Goal: Find specific page/section: Find specific page/section

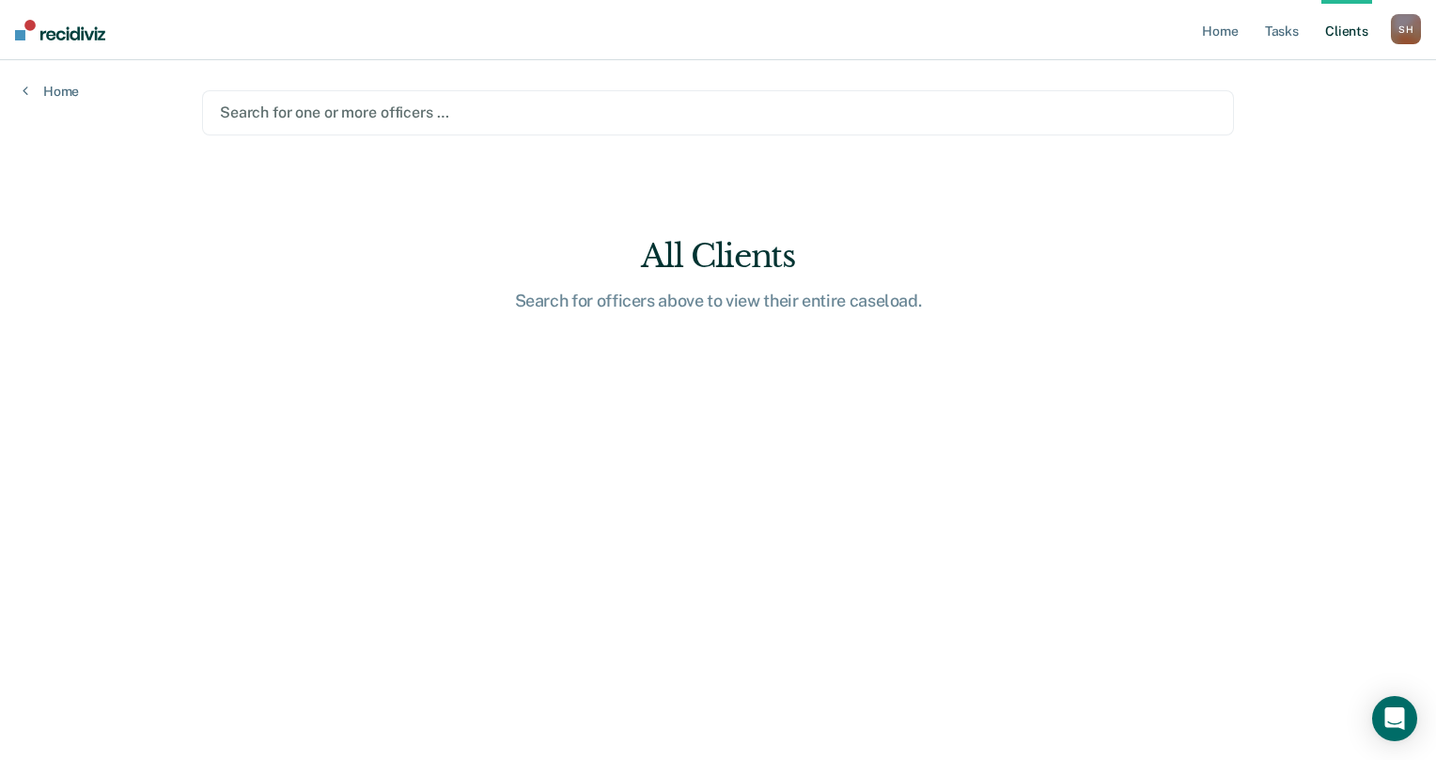
click at [1401, 23] on div "S H" at bounding box center [1406, 29] width 30 height 30
click at [1361, 33] on link "Client s" at bounding box center [1347, 30] width 51 height 60
click at [1229, 33] on link "Home" at bounding box center [1219, 30] width 43 height 60
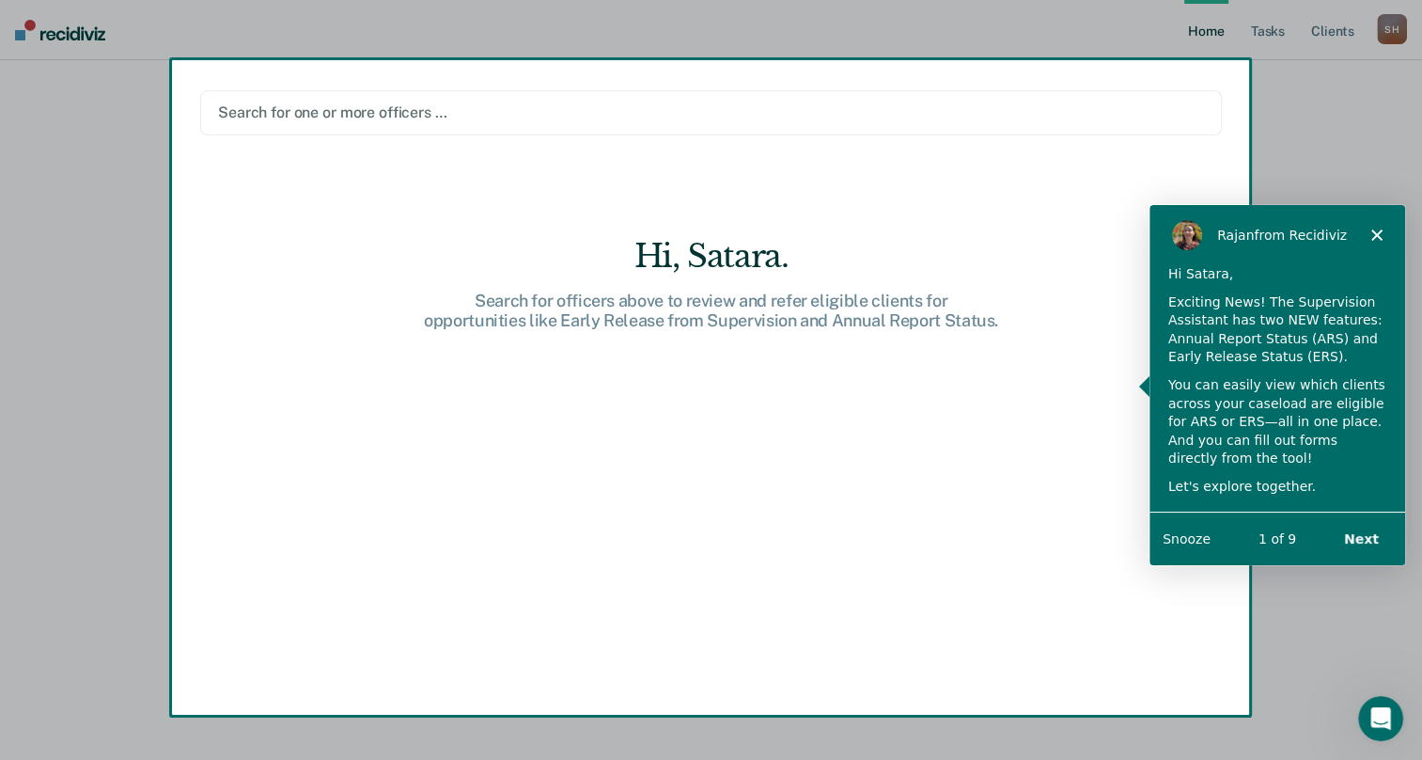
click at [1377, 532] on button "Next" at bounding box center [1360, 538] width 72 height 39
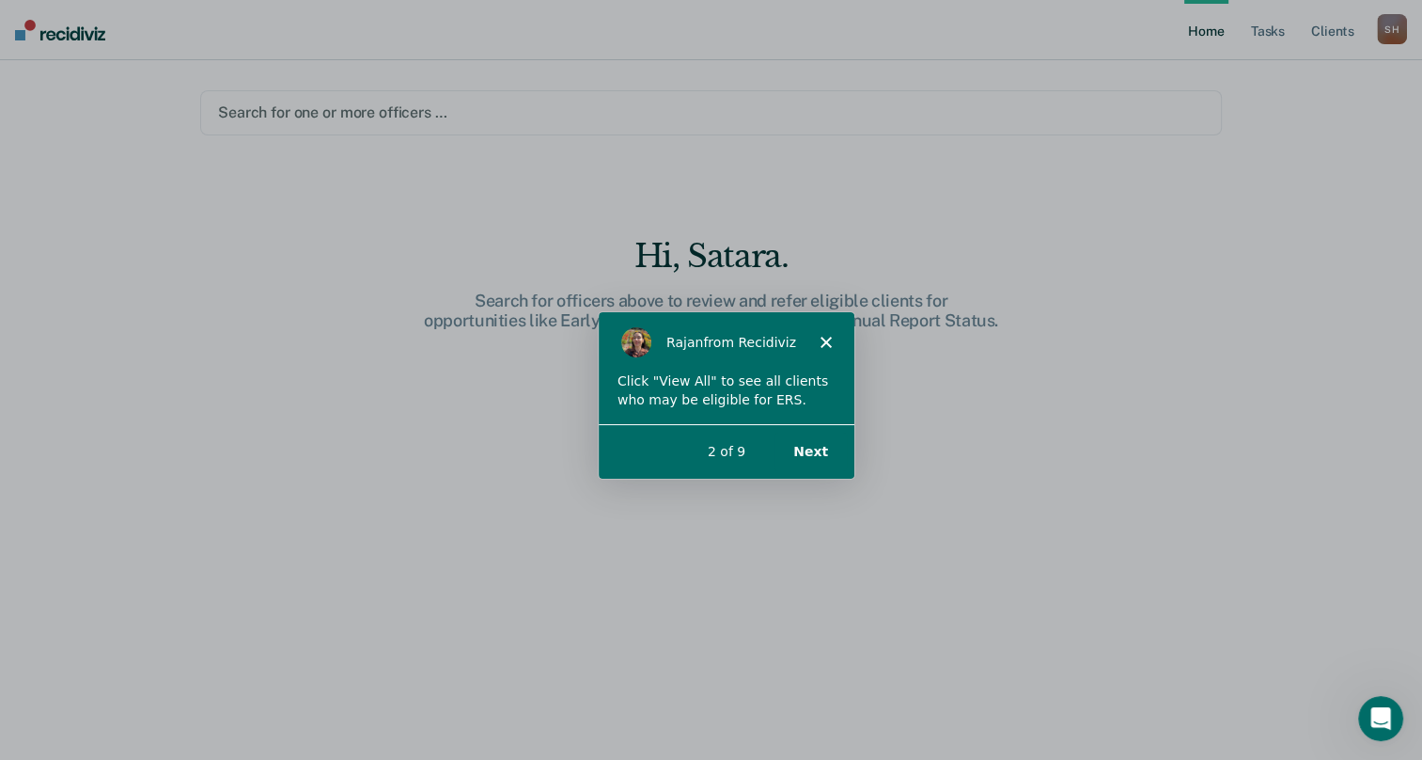
click at [814, 462] on button "Next" at bounding box center [809, 450] width 72 height 39
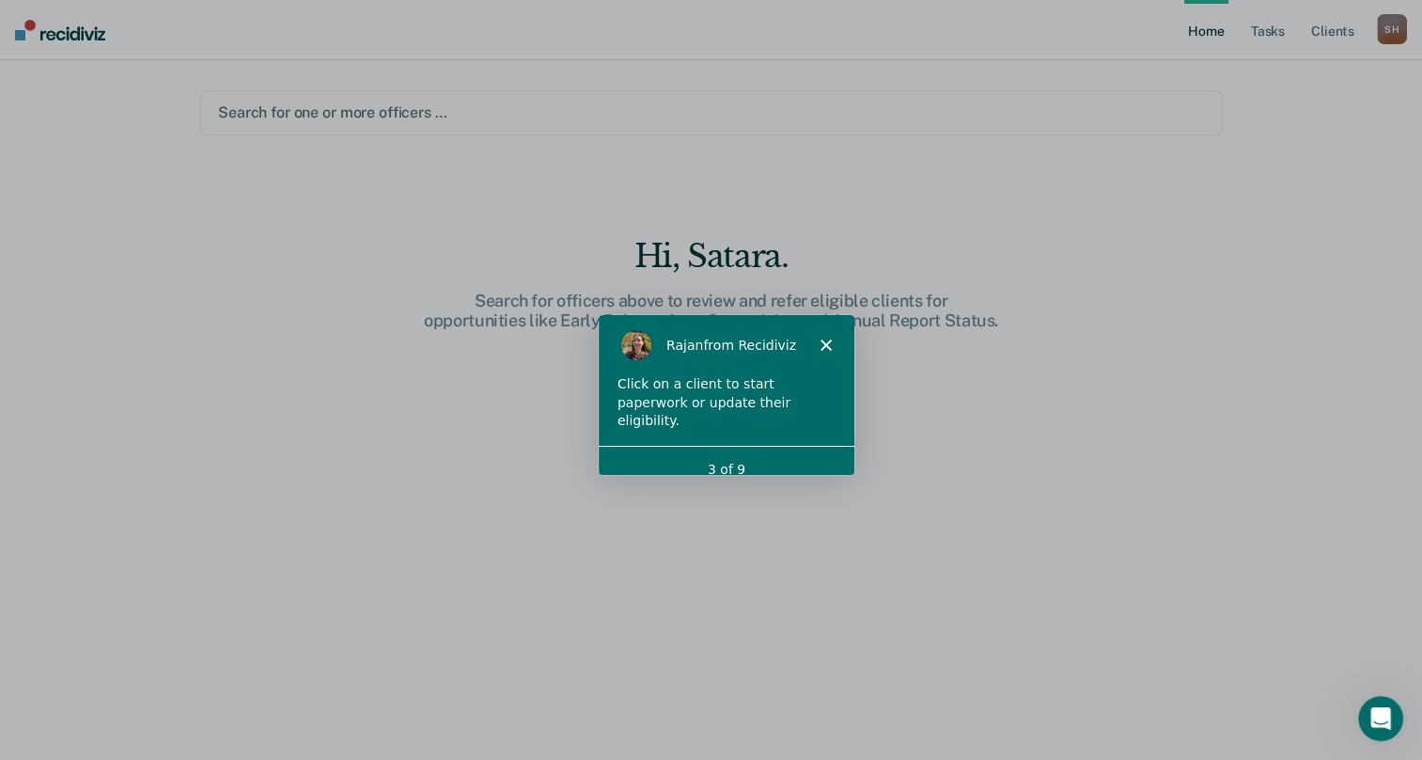
click at [1042, 478] on div "Hi, Satara. Search for officers above to review and refer eligible clients for …" at bounding box center [711, 511] width 1022 height 549
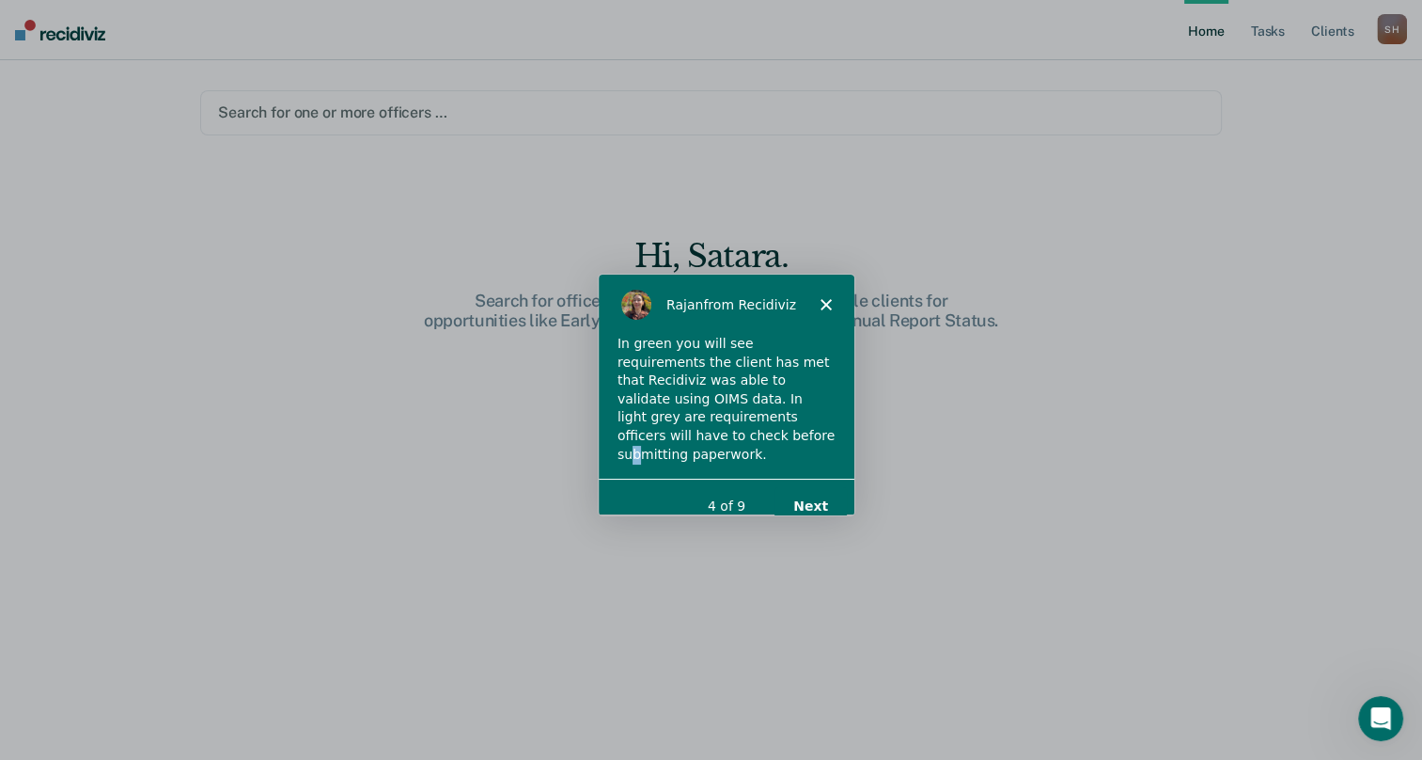
click at [779, 417] on div "In green you will see requirements the client has met that Recidiviz was able t…" at bounding box center [725, 398] width 218 height 129
drag, startPoint x: 779, startPoint y: 415, endPoint x: 816, endPoint y: 492, distance: 84.5
click at [816, 492] on button "Next" at bounding box center [809, 505] width 72 height 39
click at [818, 493] on button "Next" at bounding box center [809, 505] width 72 height 39
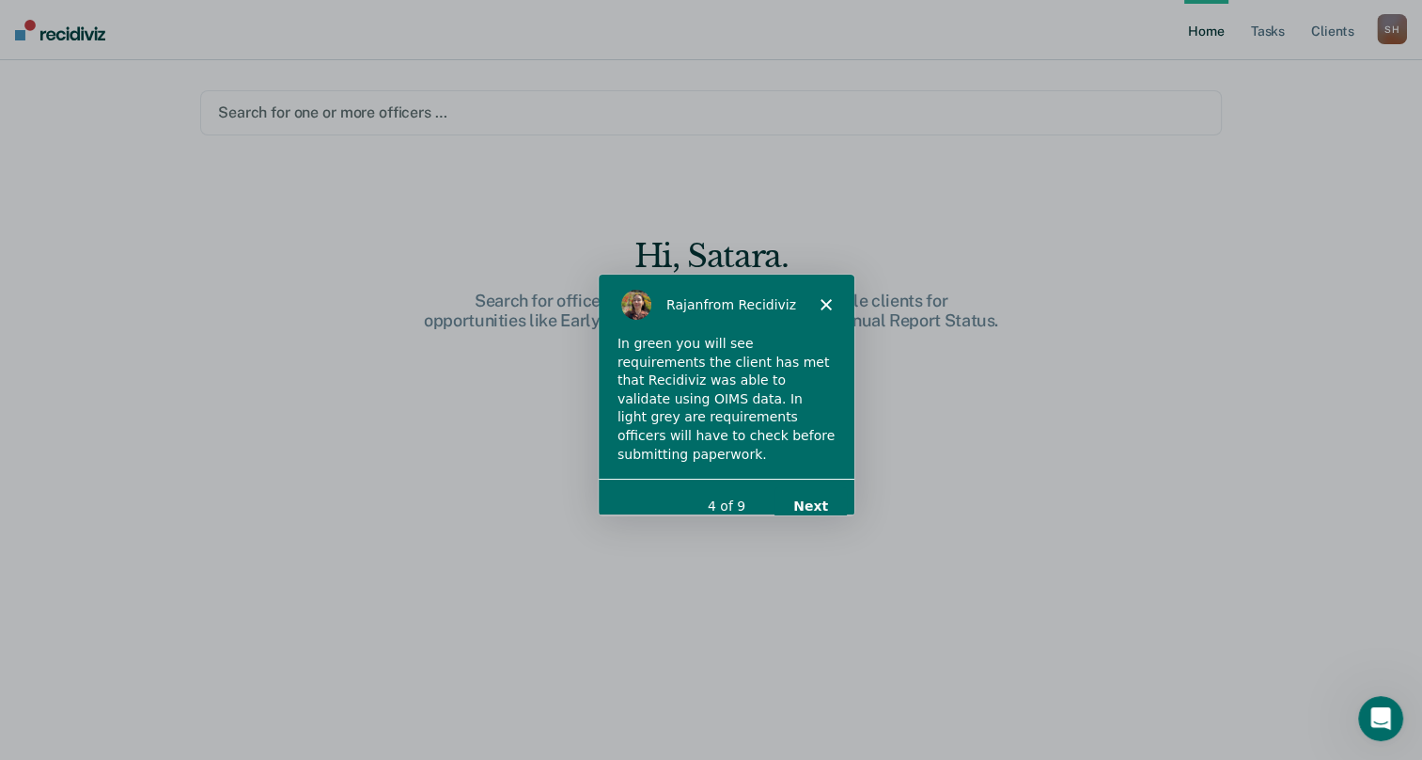
click at [818, 492] on button "Next" at bounding box center [809, 505] width 72 height 39
click at [827, 289] on div "[PERSON_NAME] from Recidiviz" at bounding box center [725, 304] width 256 height 60
click at [823, 301] on icon "Close" at bounding box center [824, 303] width 11 height 11
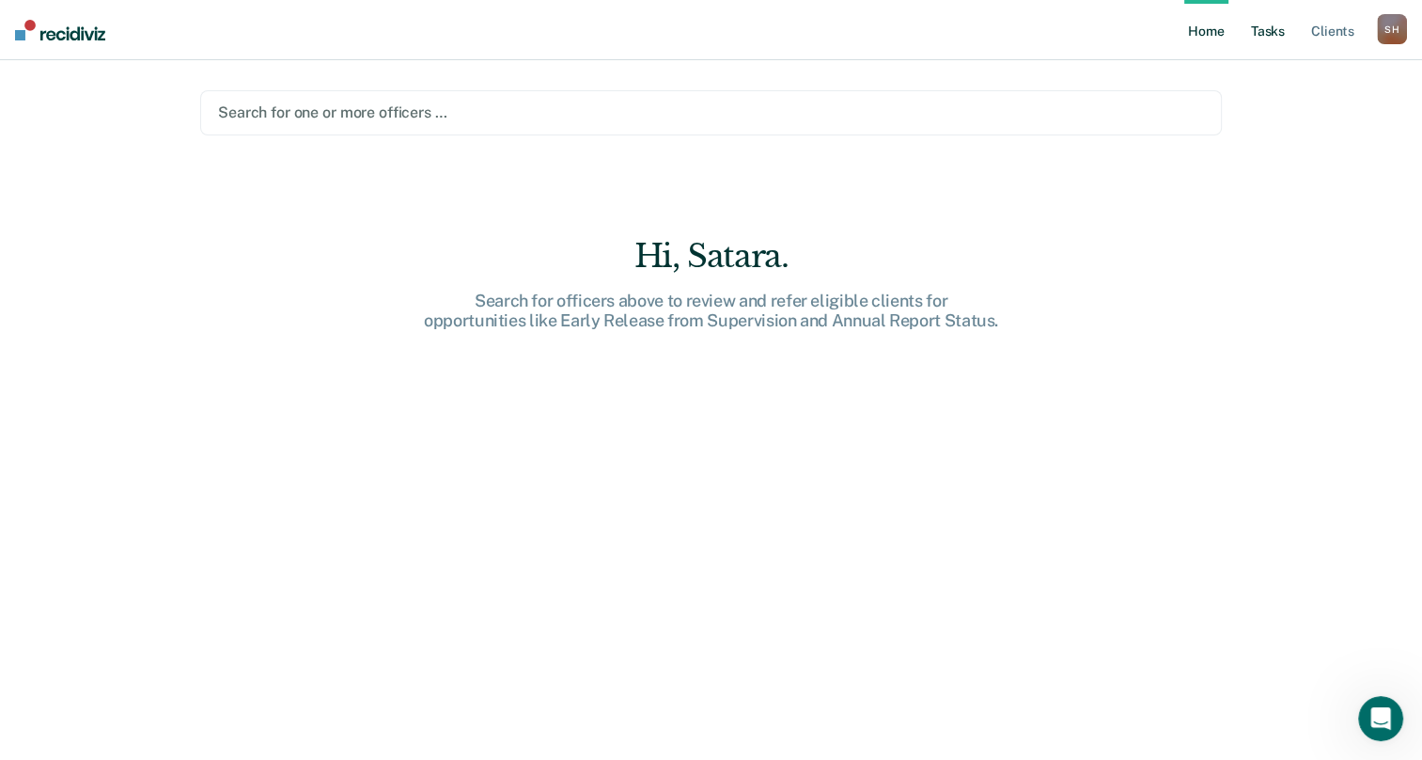
click at [1276, 35] on link "Tasks" at bounding box center [1267, 30] width 41 height 60
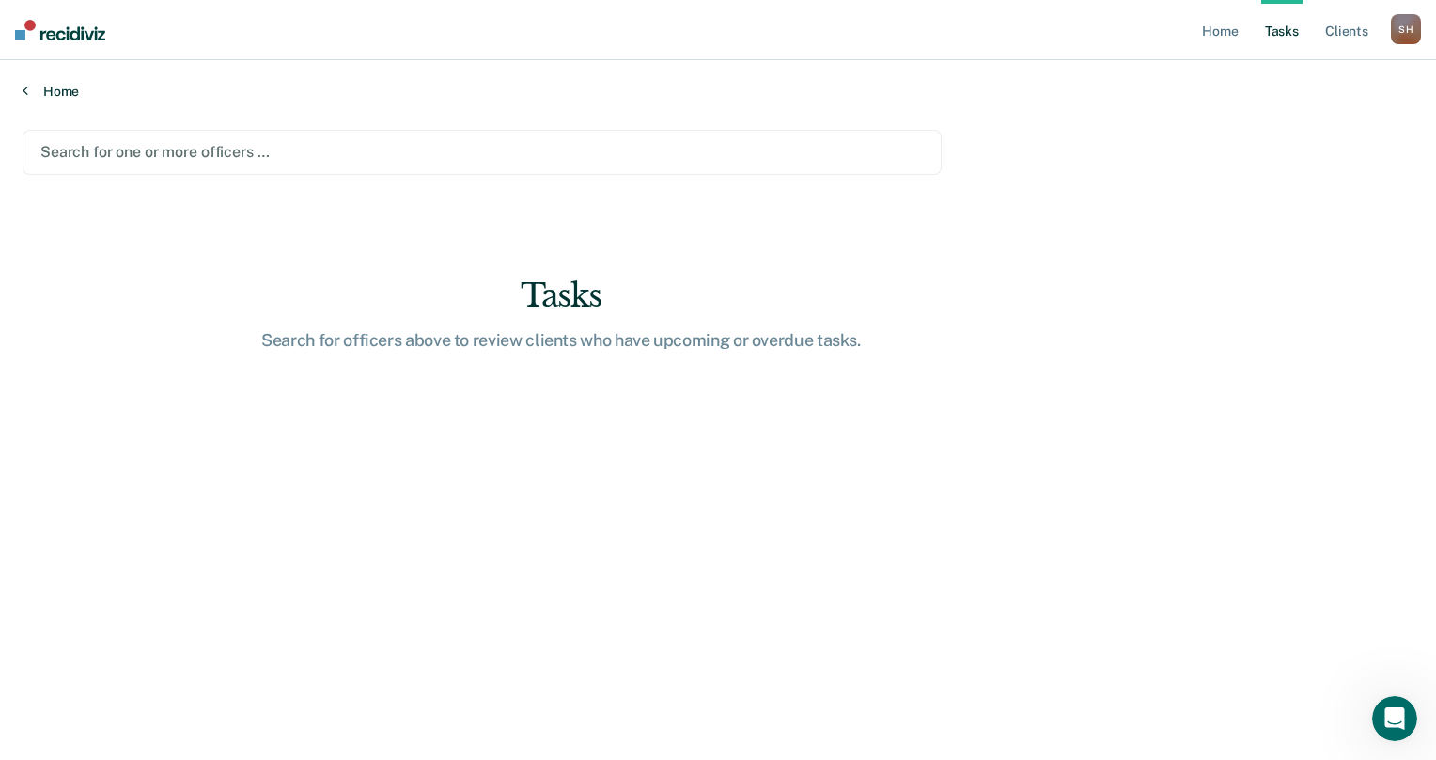
click at [71, 93] on link "Home" at bounding box center [718, 91] width 1391 height 17
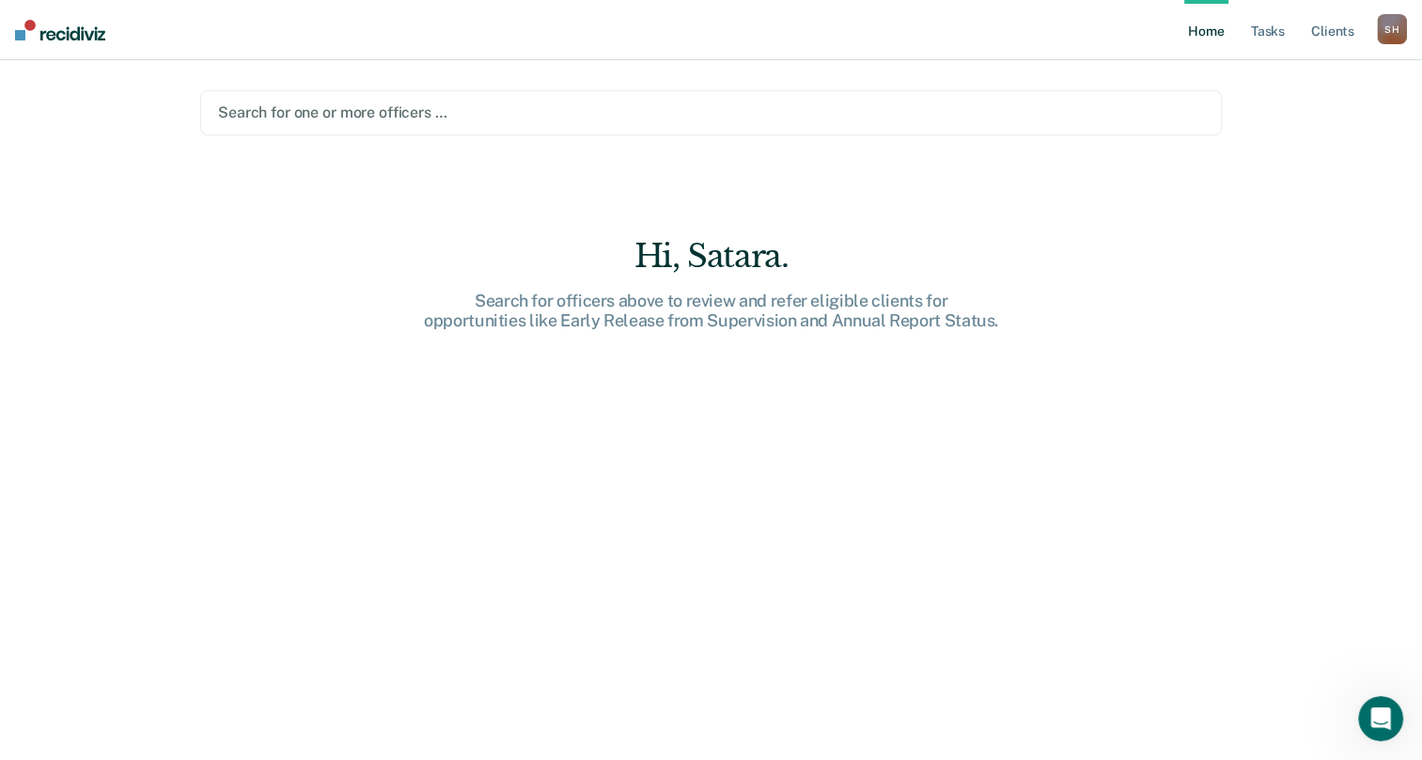
click at [1414, 36] on nav "Home Tasks Client s [PERSON_NAME] Profile How it works Log Out" at bounding box center [711, 30] width 1422 height 60
click at [1387, 26] on div "S H" at bounding box center [1392, 29] width 30 height 30
click at [1377, 34] on div "S H" at bounding box center [1392, 29] width 30 height 30
click at [1327, 31] on link "Client s" at bounding box center [1333, 30] width 51 height 60
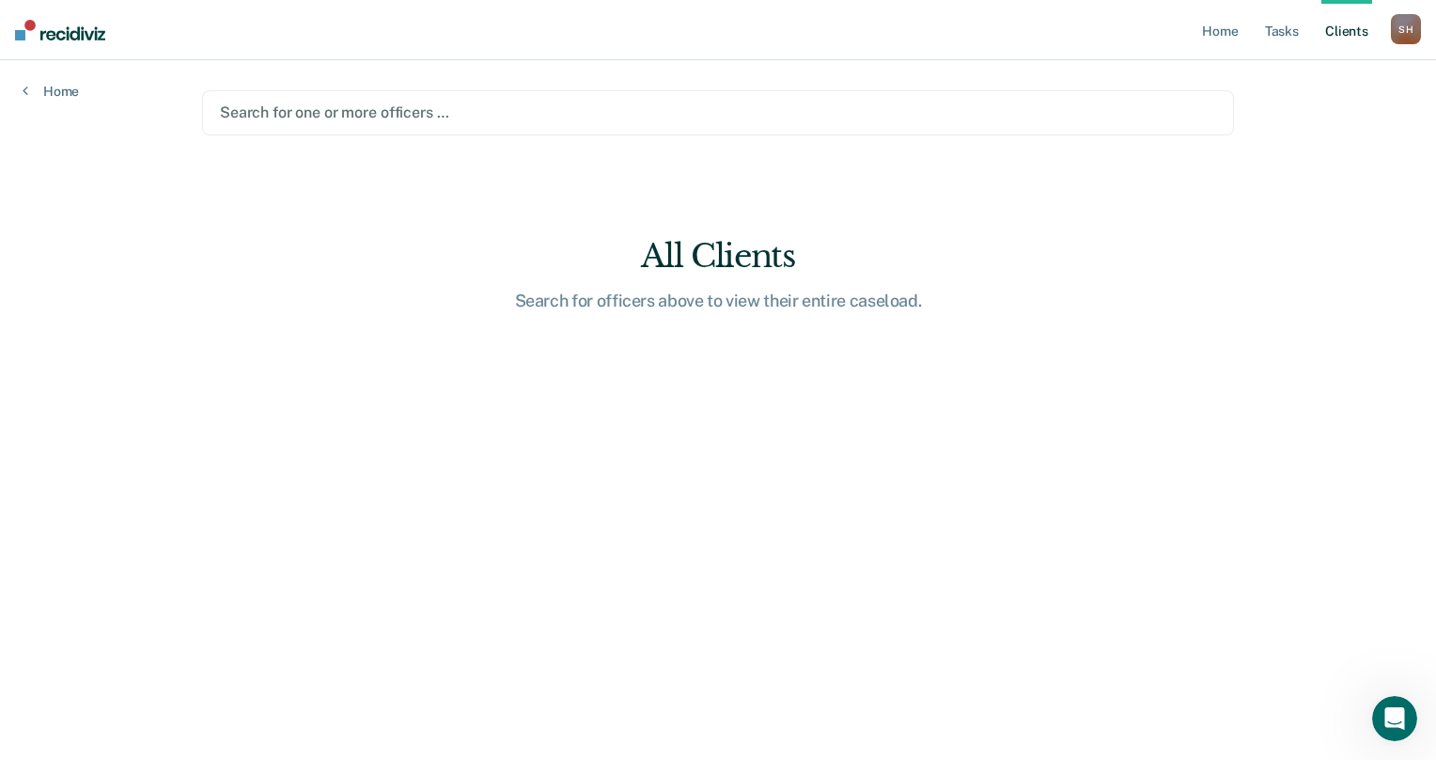
click at [1326, 30] on link "Client s" at bounding box center [1347, 30] width 51 height 60
click at [340, 123] on div at bounding box center [718, 113] width 996 height 22
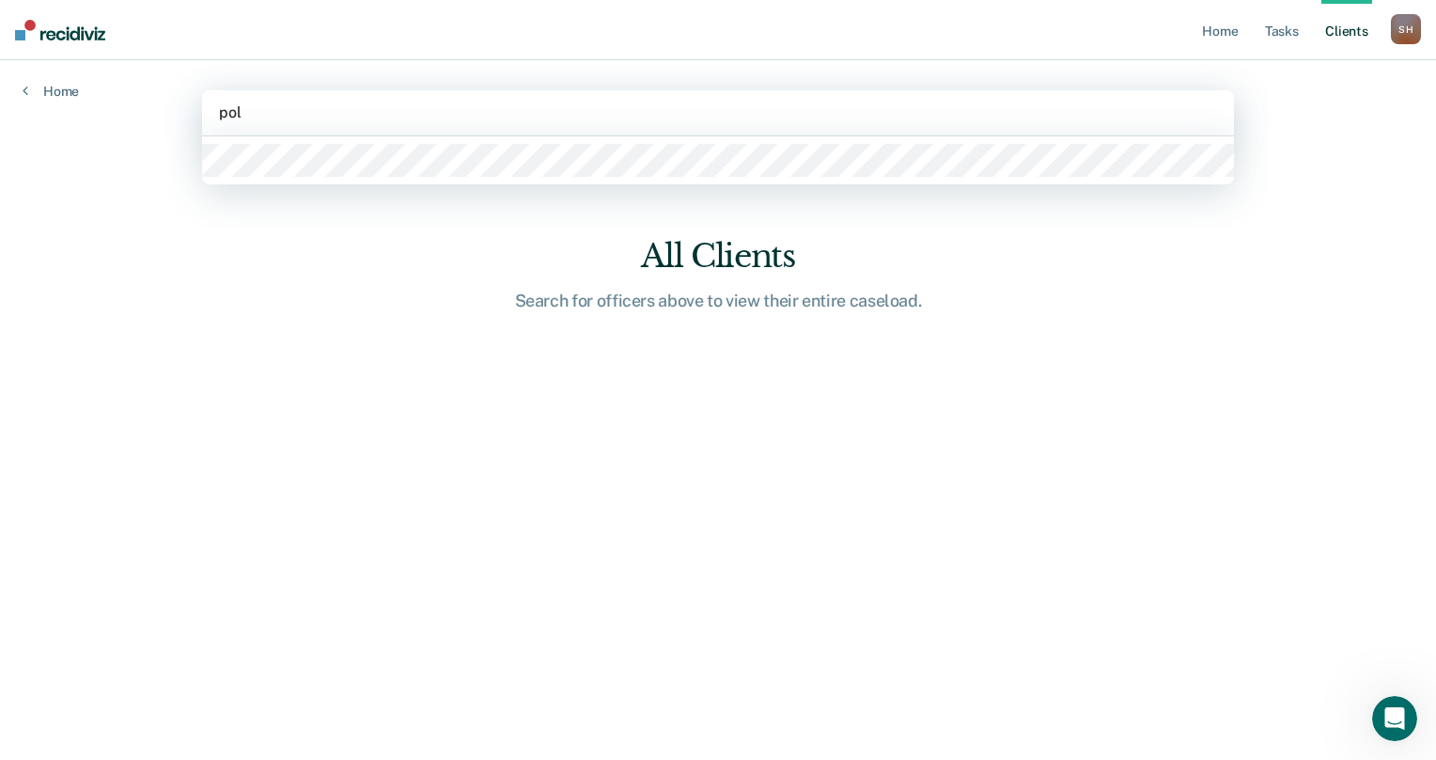
type input "polk"
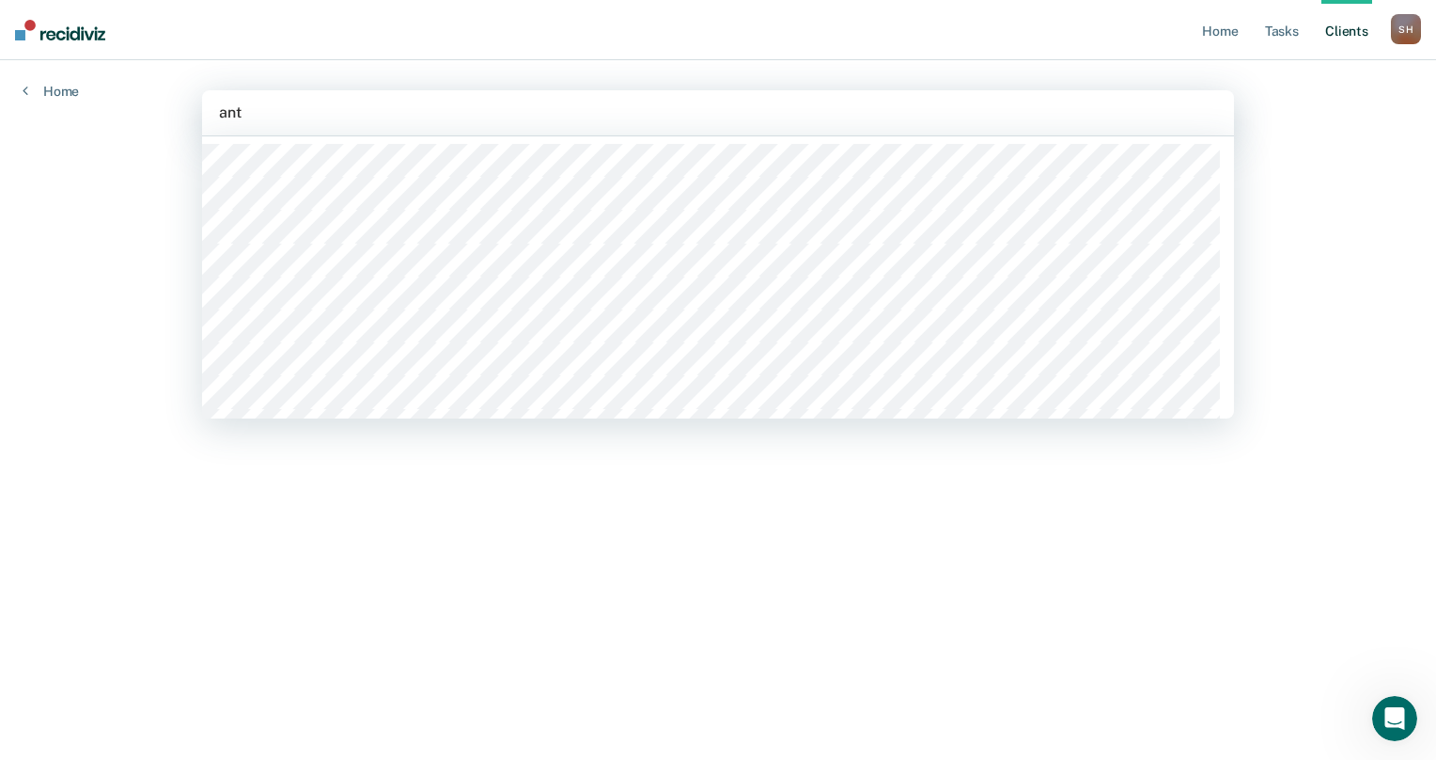
type input "anto"
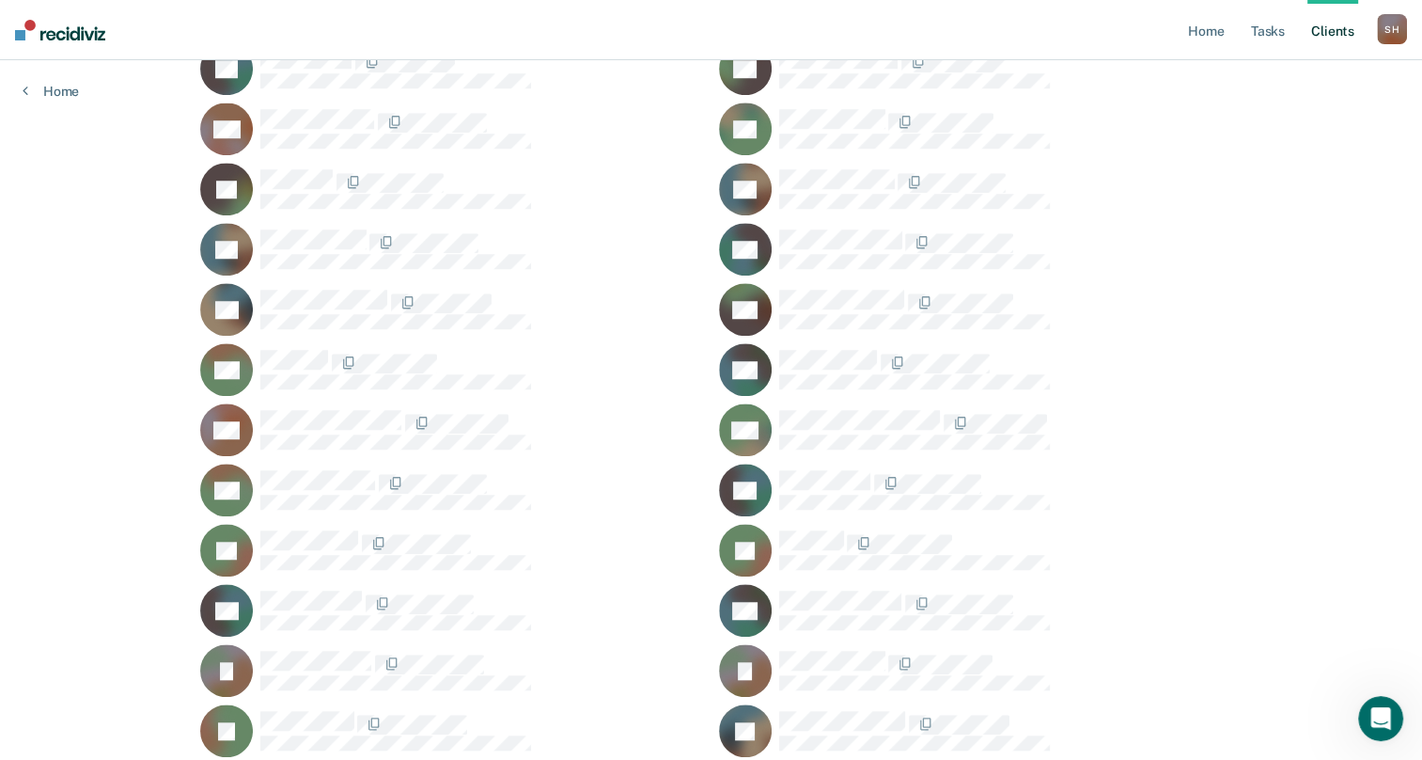
scroll to position [1246, 0]
